Goal: Transaction & Acquisition: Download file/media

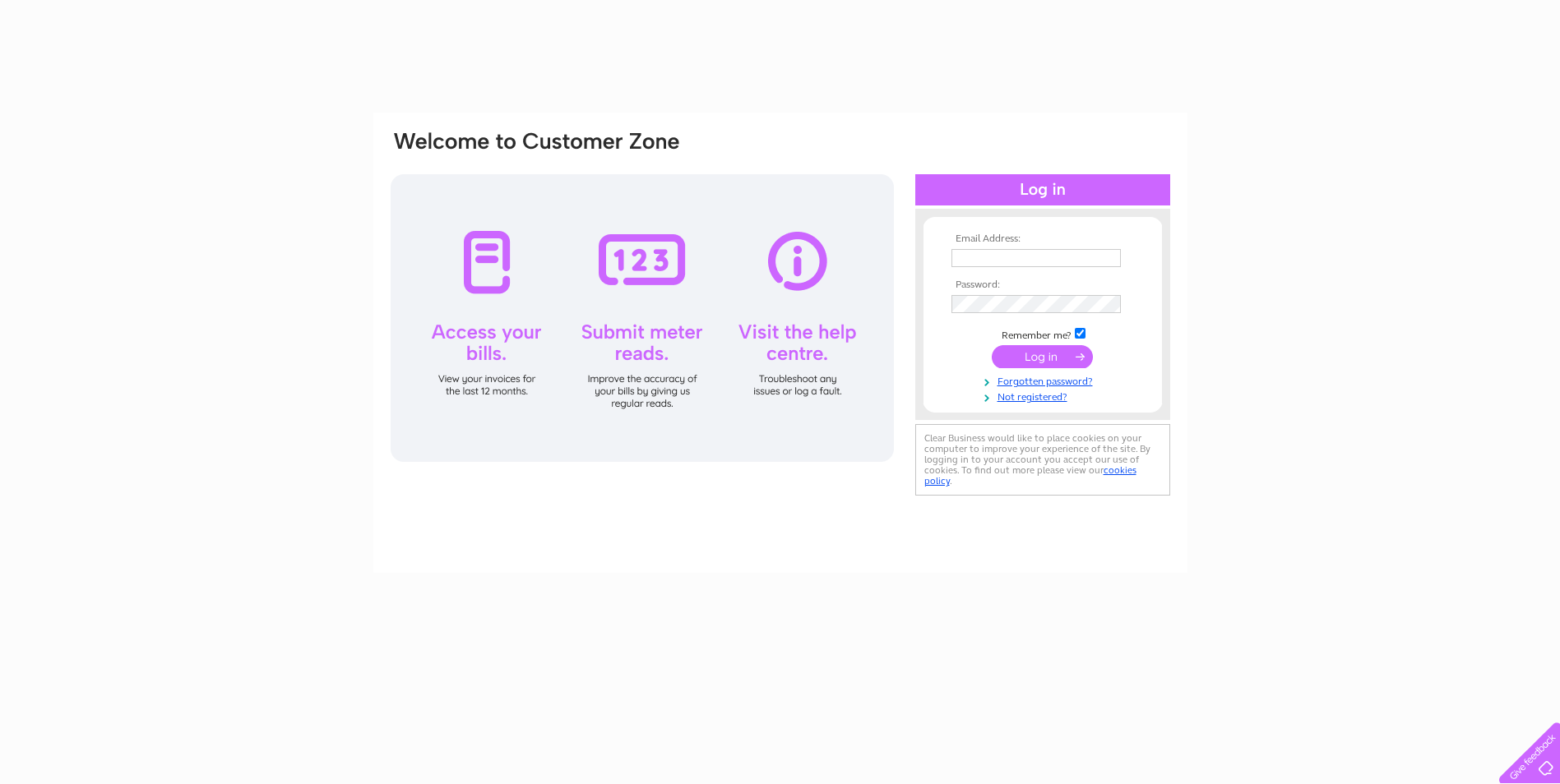
type input "geoffrey-wall@btconnect.com"
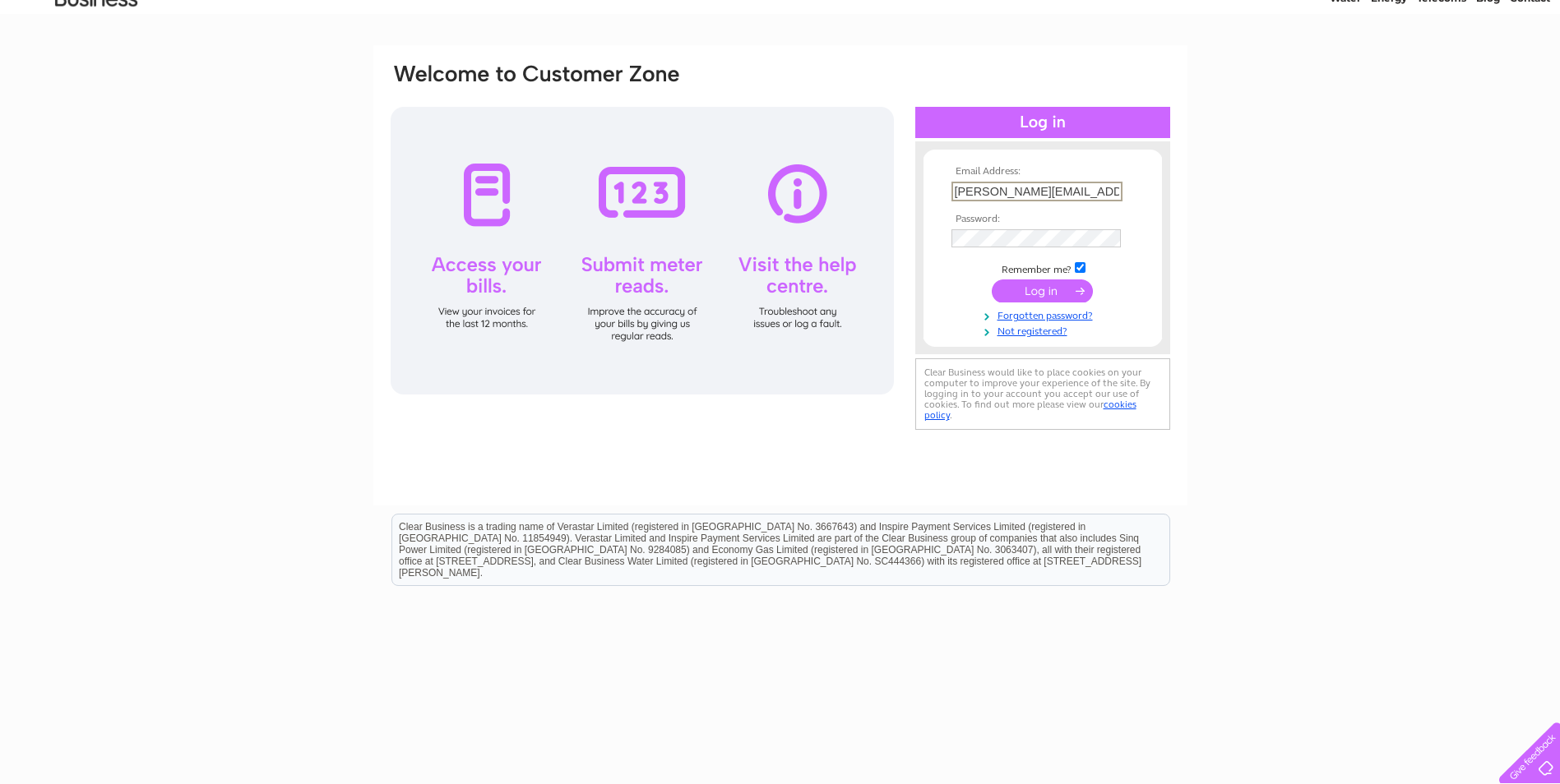
scroll to position [82, 0]
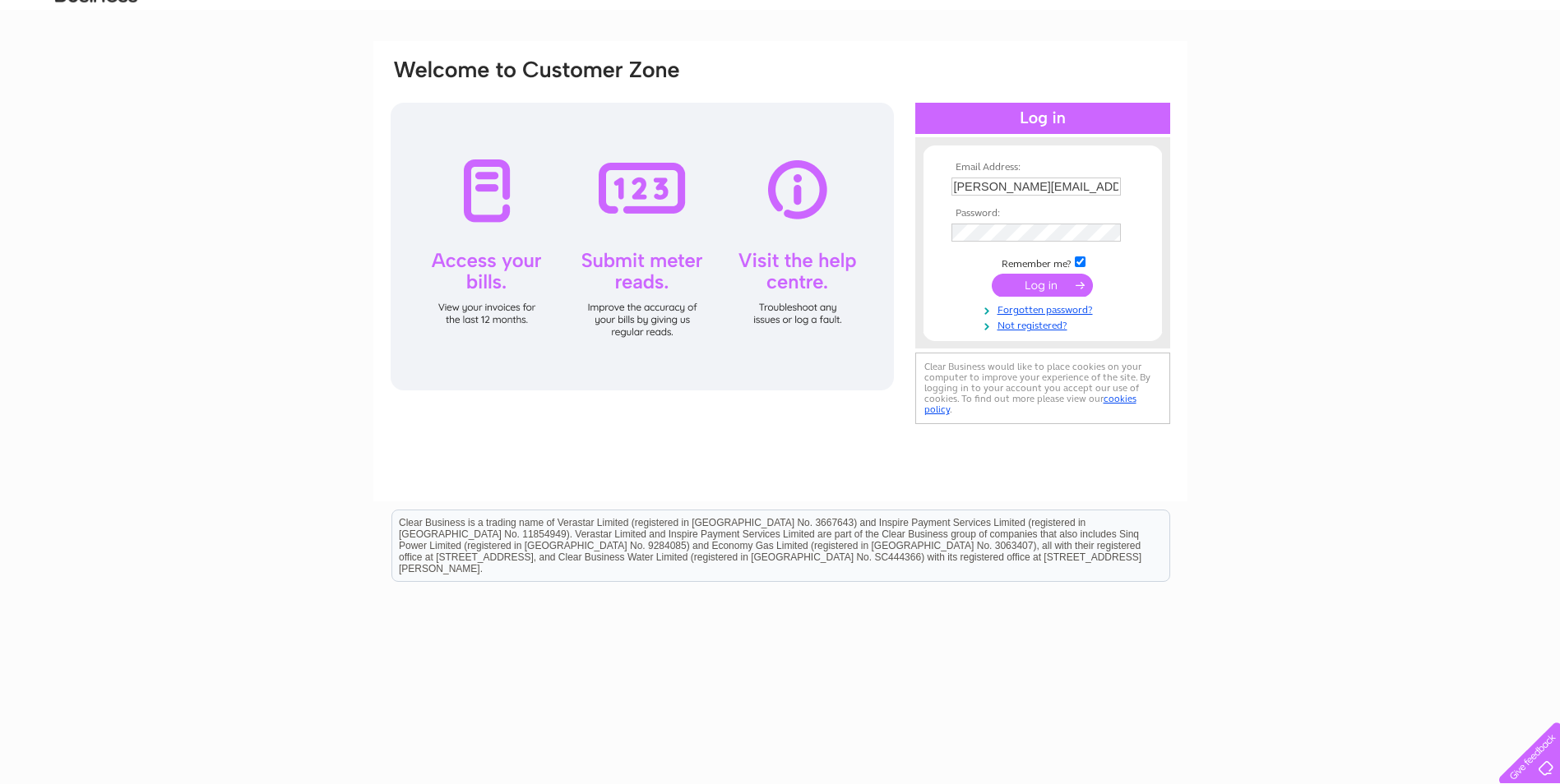
click at [1040, 284] on input "submit" at bounding box center [1042, 285] width 101 height 23
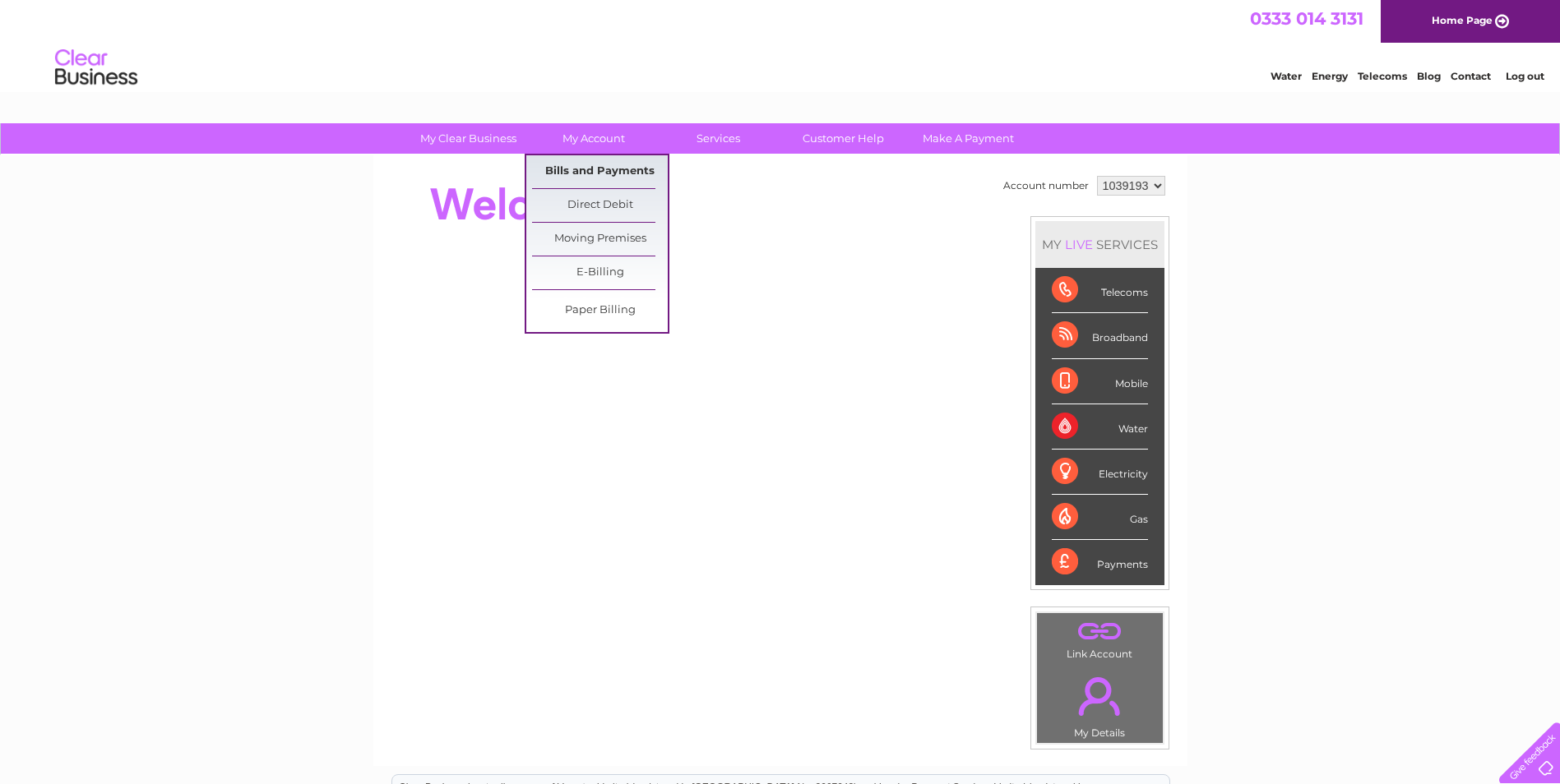
click at [622, 168] on link "Bills and Payments" at bounding box center [599, 172] width 135 height 33
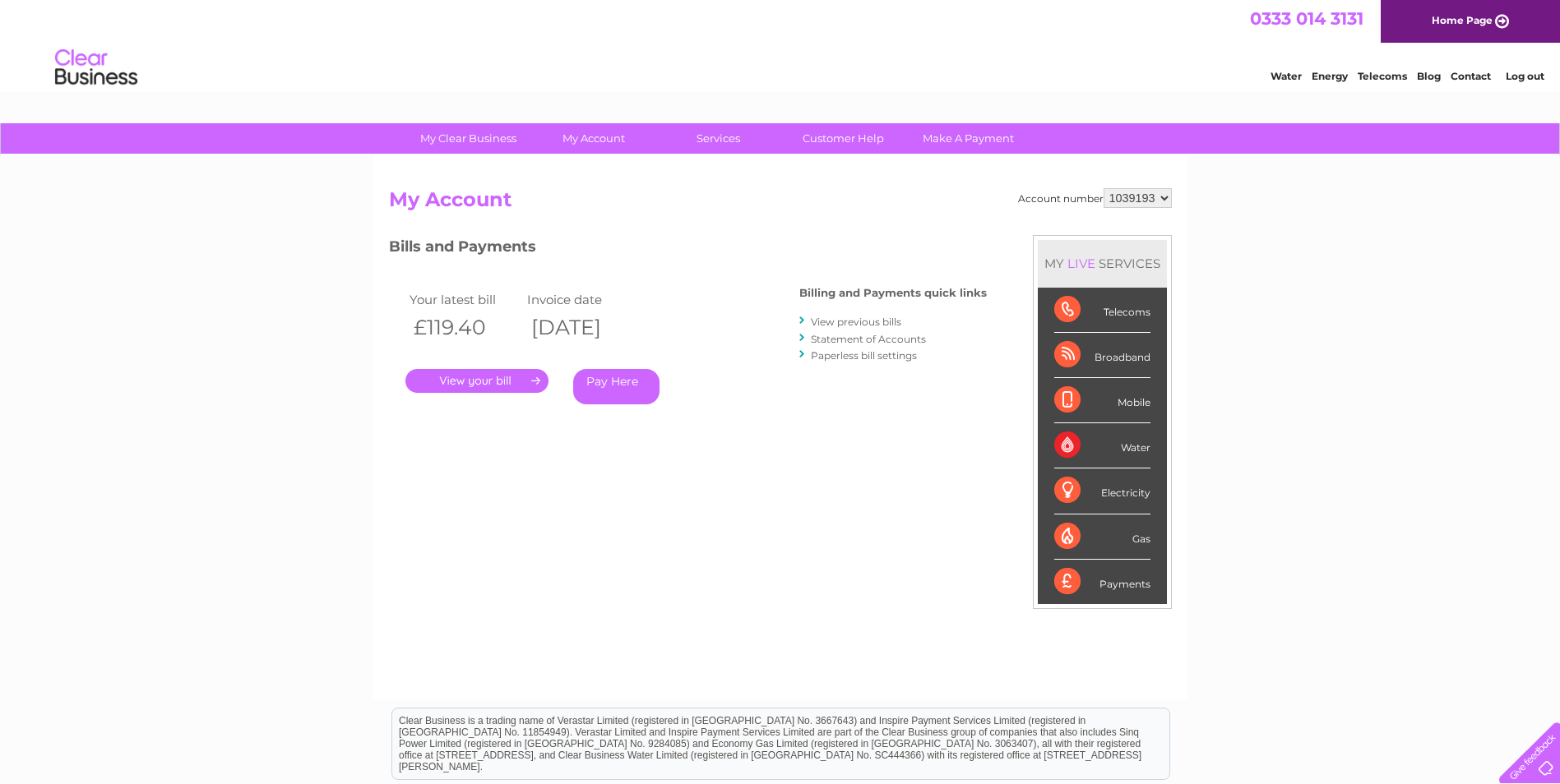
click at [482, 377] on link "." at bounding box center [477, 381] width 143 height 24
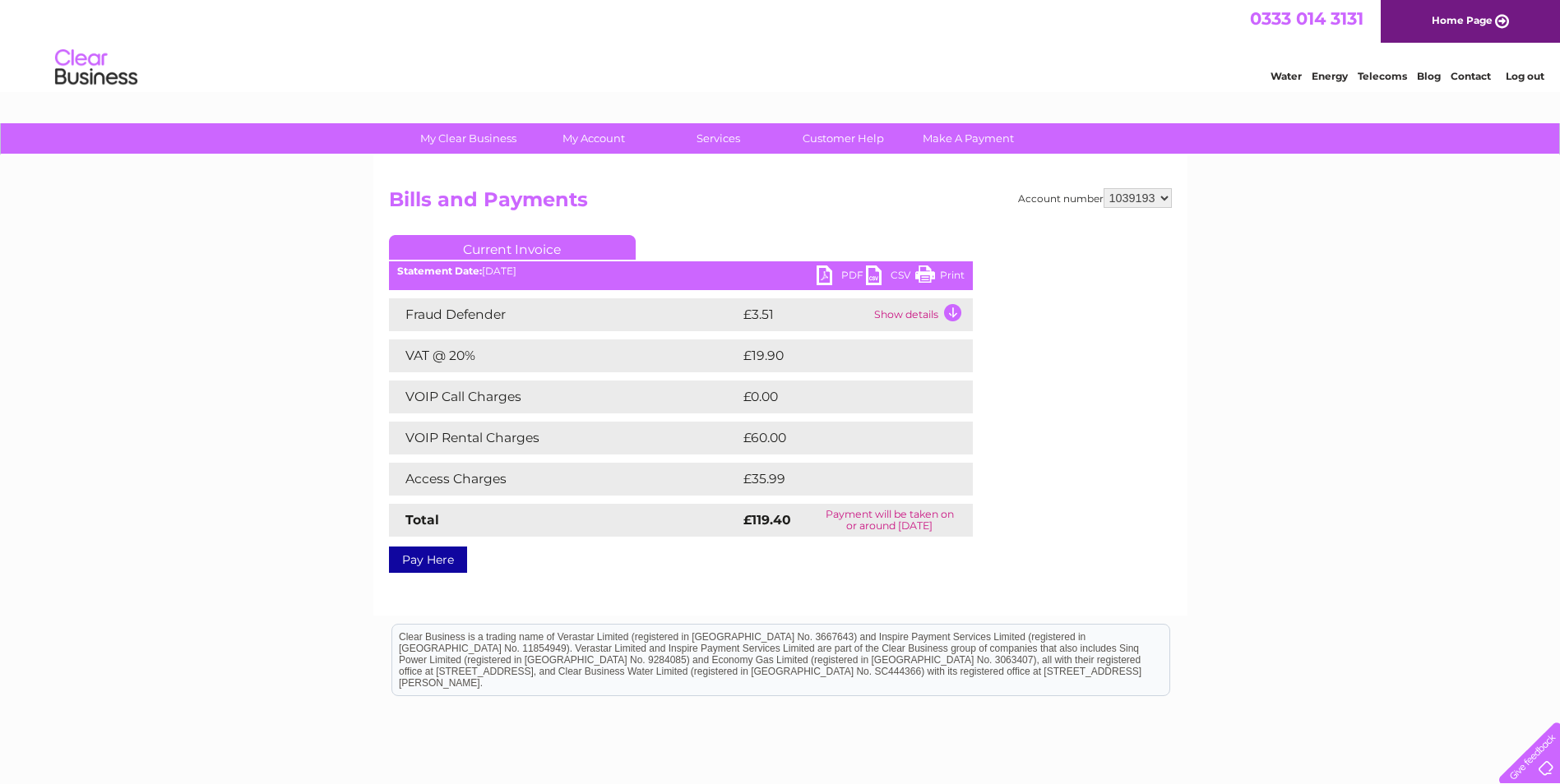
click at [827, 276] on link "PDF" at bounding box center [841, 277] width 49 height 24
